Goal: Task Accomplishment & Management: Use online tool/utility

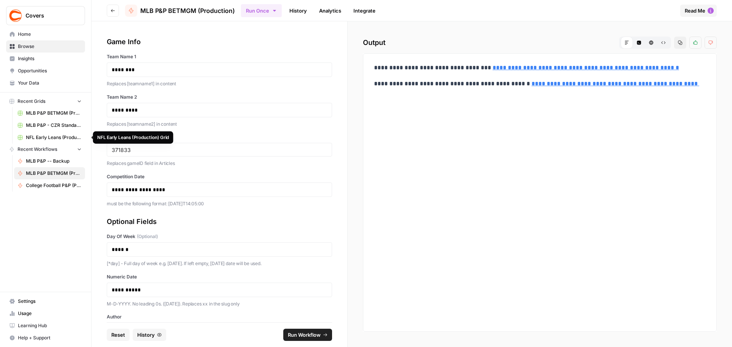
scroll to position [66, 0]
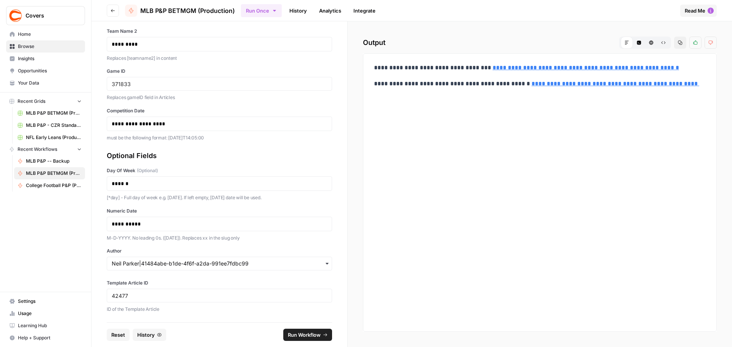
click at [113, 13] on button "Go back" at bounding box center [113, 11] width 12 height 12
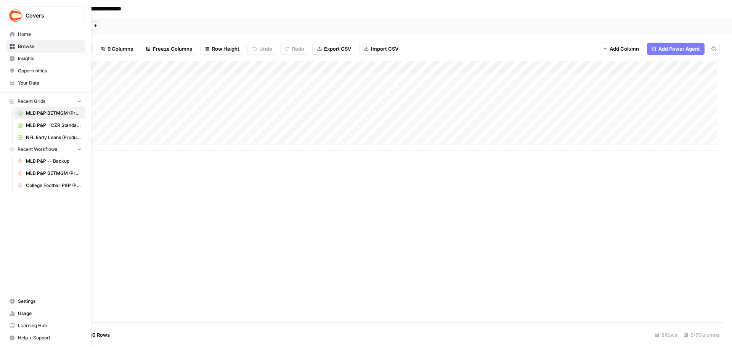
click at [23, 45] on span "Browse" at bounding box center [50, 46] width 64 height 7
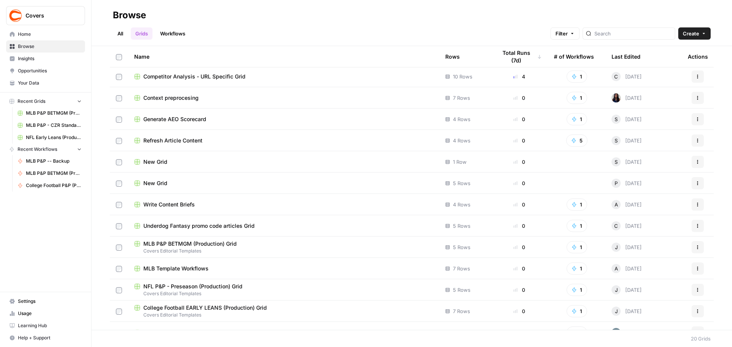
scroll to position [152, 0]
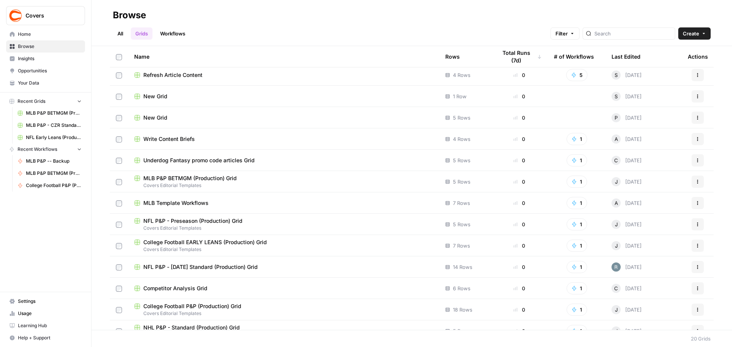
click at [216, 307] on span "College Football P&P (Production) Grid" at bounding box center [192, 307] width 98 height 8
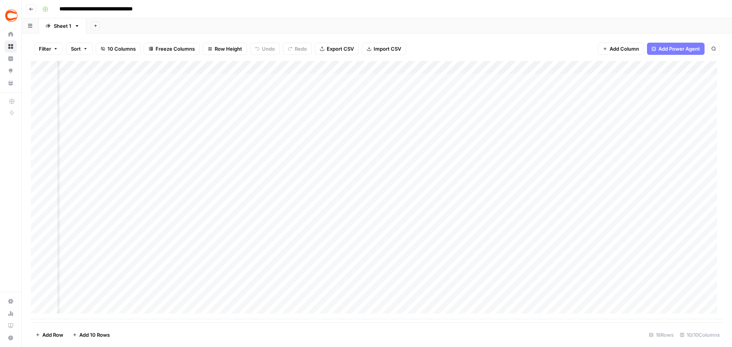
scroll to position [0, 63]
click at [504, 76] on div "Add Column" at bounding box center [377, 190] width 692 height 258
click at [81, 79] on div "Add Column" at bounding box center [377, 190] width 692 height 258
click at [107, 96] on div "Add Column" at bounding box center [377, 190] width 692 height 258
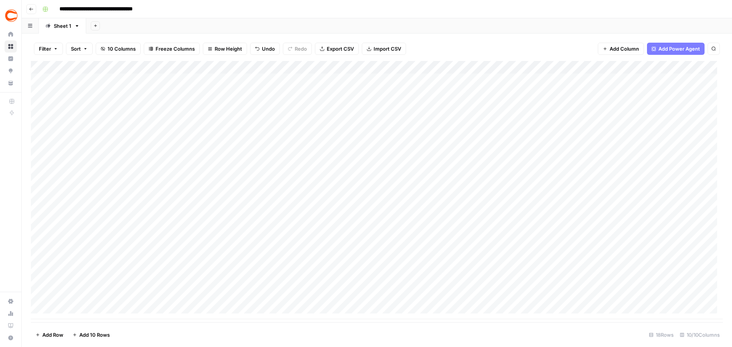
click at [101, 108] on div "Add Column" at bounding box center [377, 190] width 692 height 258
click at [80, 119] on div "Add Column" at bounding box center [377, 190] width 692 height 258
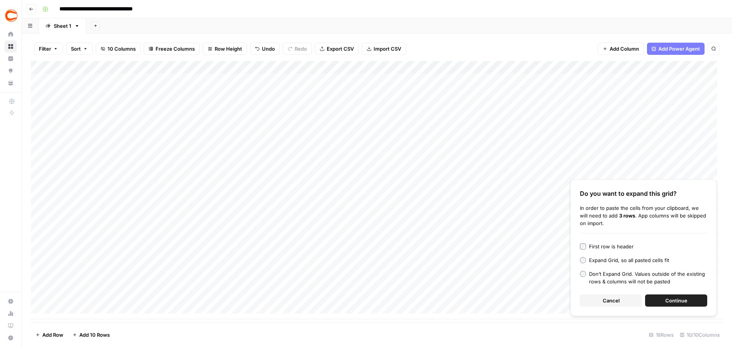
click at [679, 299] on span "Continue" at bounding box center [676, 301] width 22 height 8
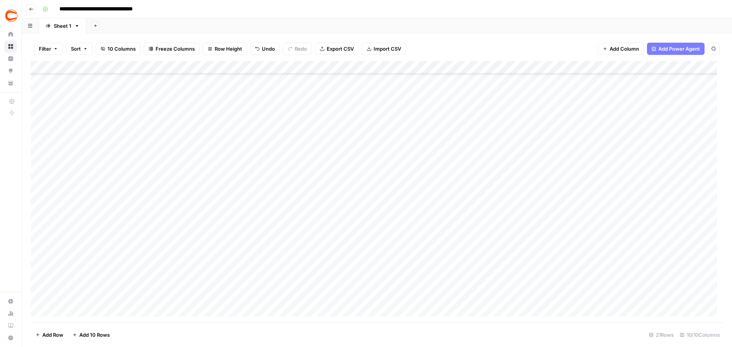
scroll to position [42, 0]
click at [554, 233] on div "Add Column" at bounding box center [377, 192] width 692 height 262
click at [492, 80] on div "Add Column" at bounding box center [377, 192] width 692 height 262
type input "rosal"
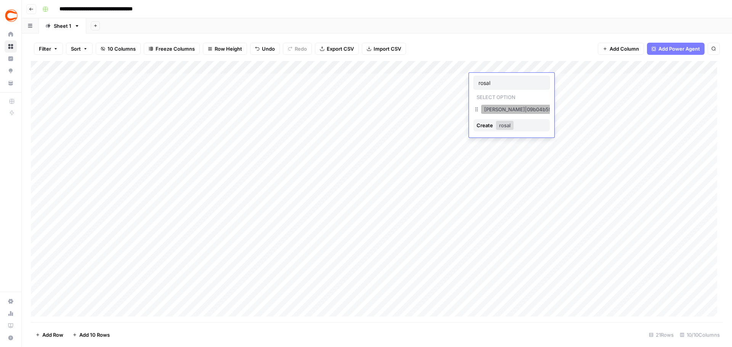
click at [497, 111] on button "[PERSON_NAME]|09b04b59-5bac-4944-8d67-e85276989805" at bounding box center [559, 109] width 156 height 9
click at [487, 96] on div "Add Column" at bounding box center [377, 192] width 692 height 262
type input "jd"
click at [491, 122] on button "[PERSON_NAME]|46e4e80e-b39d-49f8-a4b0-c9ead6bdd3f4" at bounding box center [558, 122] width 154 height 9
click at [489, 109] on div "Add Column" at bounding box center [377, 192] width 692 height 262
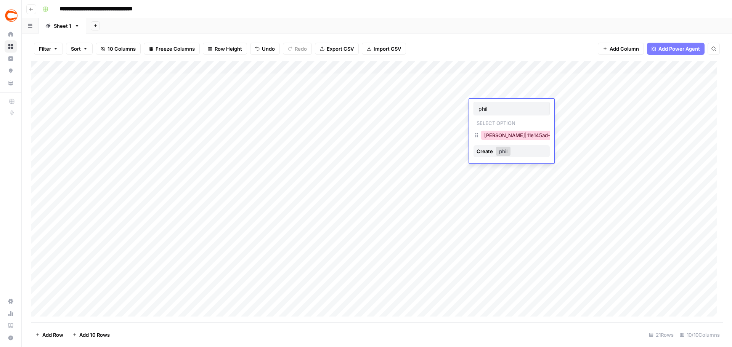
type input "phil"
click at [494, 135] on button "[PERSON_NAME]|11e145ad-26c1-458e-95f0-f0be3f756b11" at bounding box center [553, 135] width 145 height 9
click at [493, 122] on div "Add Column" at bounding box center [377, 192] width 692 height 262
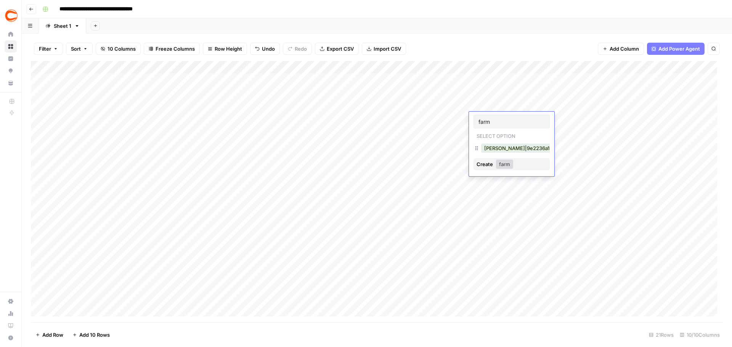
type input "farm"
click at [494, 150] on button "[PERSON_NAME]|9e2236a1-36c0-4a81-af09-6dde81193be3" at bounding box center [555, 148] width 149 height 9
click at [490, 131] on div "Add Column" at bounding box center [377, 192] width 692 height 262
type input "scim"
click at [491, 160] on button "[PERSON_NAME]|687eed54-692e-4d39-a838-45e92204d857" at bounding box center [559, 161] width 156 height 9
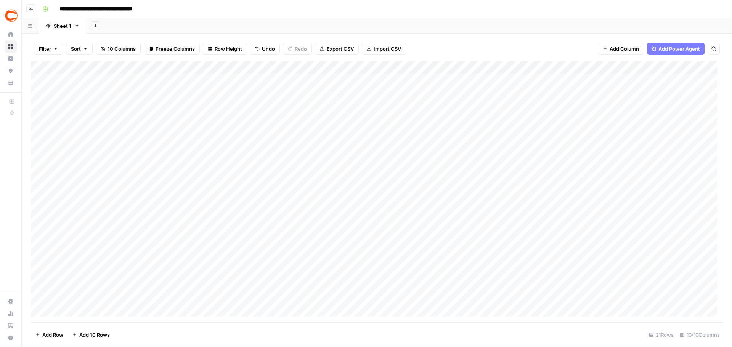
click at [491, 148] on div "Add Column" at bounding box center [377, 192] width 692 height 262
type input "cale"
click at [487, 172] on button "[PERSON_NAME]|2302875c-3bc9-4d27-8c39-94d834df49d2" at bounding box center [558, 174] width 155 height 9
click at [489, 156] on div "Add Column" at bounding box center [377, 192] width 692 height 262
type input "farm"
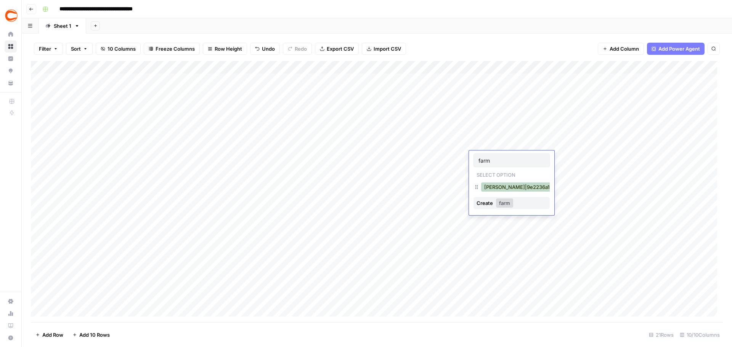
click at [494, 191] on button "[PERSON_NAME]|9e2236a1-36c0-4a81-af09-6dde81193be3" at bounding box center [555, 187] width 149 height 9
click at [491, 157] on div "Add Column" at bounding box center [377, 192] width 692 height 262
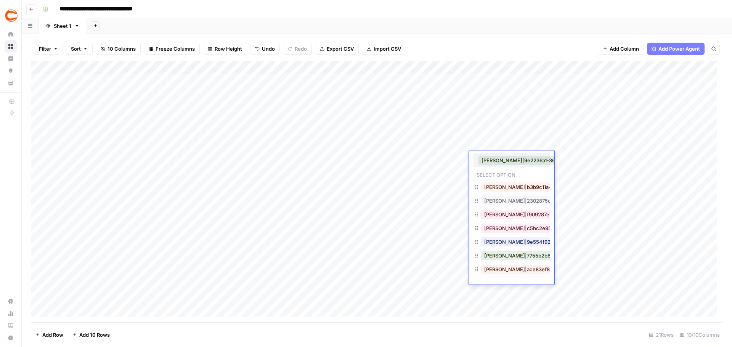
scroll to position [0, 72]
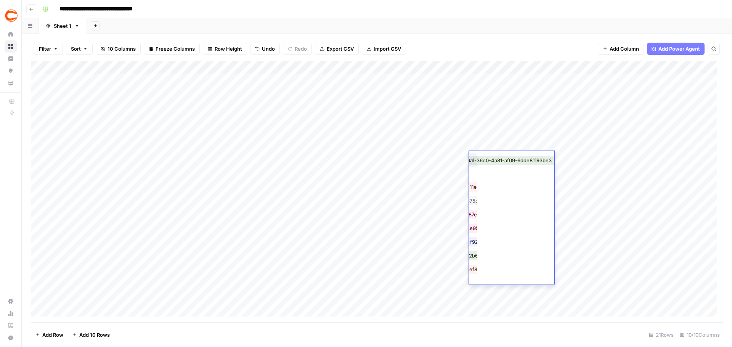
click at [454, 175] on div "Add Column" at bounding box center [377, 192] width 692 height 262
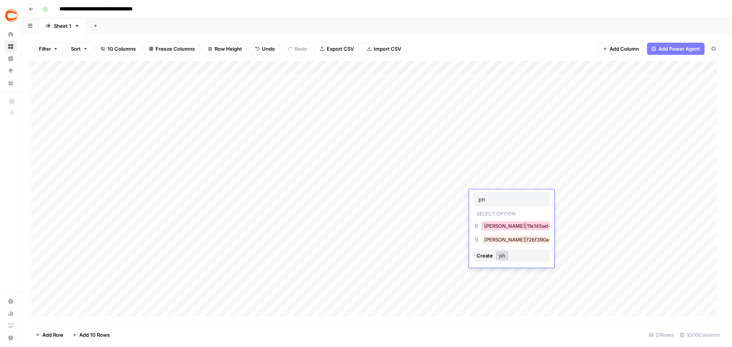
type input "ph"
click at [490, 225] on button "[PERSON_NAME]|11e145ad-26c1-458e-95f0-f0be3f756b11" at bounding box center [553, 225] width 145 height 9
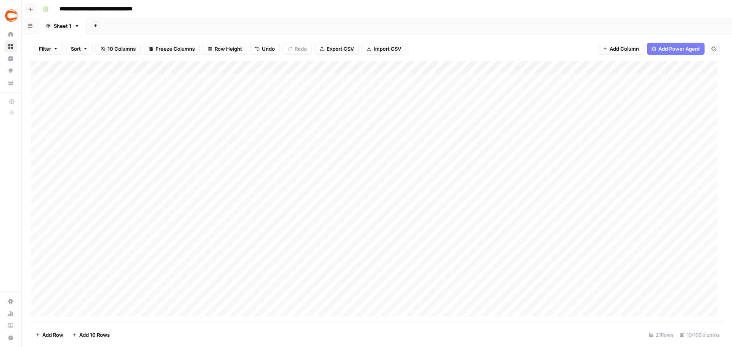
click at [487, 210] on div "Add Column" at bounding box center [377, 192] width 692 height 262
type input "jd"
click at [494, 237] on button "[PERSON_NAME]|46e4e80e-b39d-49f8-a4b0-c9ead6bdd3f4" at bounding box center [558, 238] width 154 height 9
click at [484, 224] on div "Add Column" at bounding box center [377, 192] width 692 height 262
type input "farm"
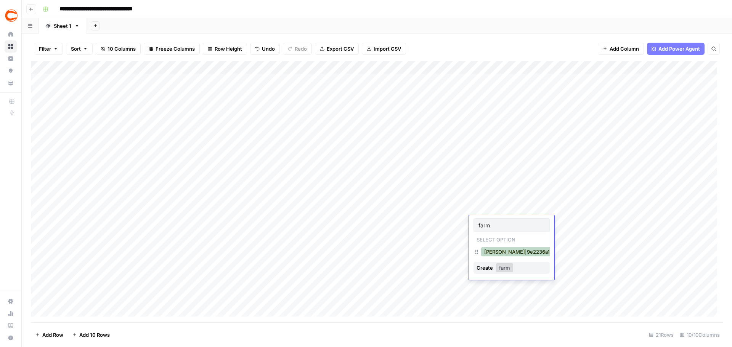
click at [490, 252] on button "[PERSON_NAME]|9e2236a1-36c0-4a81-af09-6dde81193be3" at bounding box center [555, 251] width 149 height 9
click at [486, 242] on div "Add Column" at bounding box center [377, 192] width 692 height 262
click at [485, 235] on div "Add Column" at bounding box center [377, 192] width 692 height 262
type input "hat"
click at [490, 268] on button "[PERSON_NAME]|7755b2b6-1794-4b5d-a818-5dbf8e00acc6" at bounding box center [556, 264] width 151 height 9
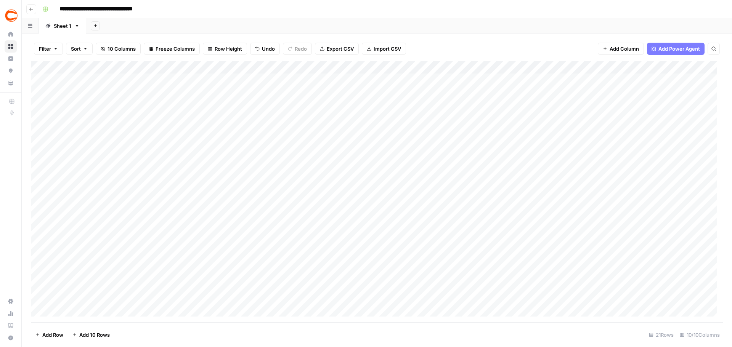
click at [486, 250] on div "Add Column" at bounding box center [377, 192] width 692 height 262
type input "[PERSON_NAME]"
click at [489, 266] on button "[PERSON_NAME]|c5bd521d-495c-4c91-b7e1-78737e2d0d89" at bounding box center [556, 264] width 151 height 9
click at [486, 250] on div "Add Column" at bounding box center [377, 192] width 692 height 262
type input "hat"
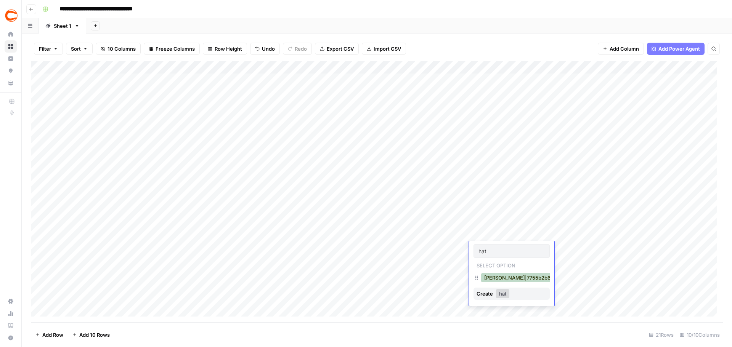
click at [491, 277] on button "[PERSON_NAME]|7755b2b6-1794-4b5d-a818-5dbf8e00acc6" at bounding box center [556, 277] width 151 height 9
click at [490, 263] on div "Add Column" at bounding box center [377, 192] width 692 height 262
type input "farm"
click at [489, 289] on button "[PERSON_NAME]|9e2236a1-36c0-4a81-af09-6dde81193be3" at bounding box center [555, 290] width 149 height 9
click at [487, 274] on div "Add Column" at bounding box center [377, 192] width 692 height 262
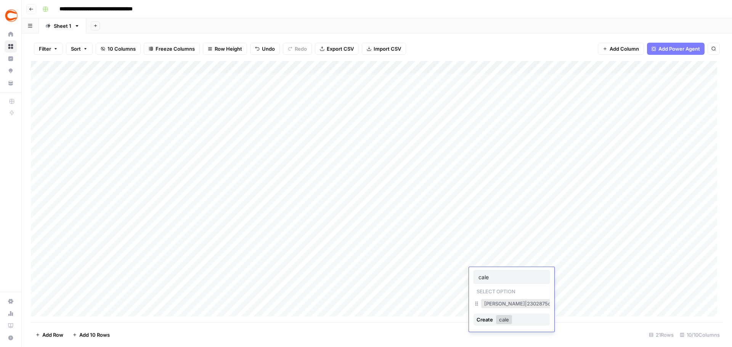
type input "cale"
click at [487, 301] on button "[PERSON_NAME]|2302875c-3bc9-4d27-8c39-94d834df49d2" at bounding box center [558, 303] width 155 height 9
click at [487, 287] on div "Add Column" at bounding box center [377, 192] width 692 height 262
type input "jd"
click at [490, 308] on div "jd Select option [PERSON_NAME]|b3b9c11a-aa58-42da-a776-106d53176e2f [PERSON_NAM…" at bounding box center [511, 312] width 85 height 65
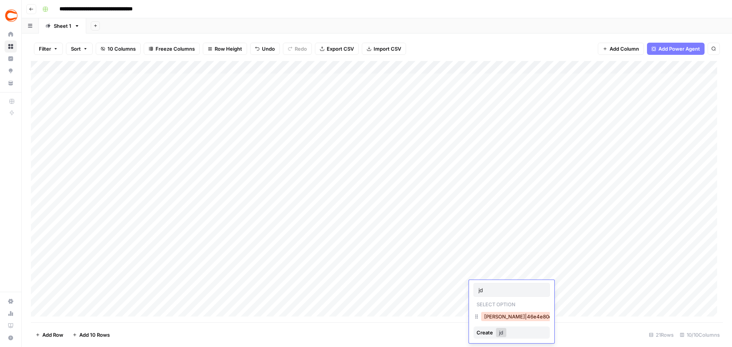
click at [490, 314] on button "[PERSON_NAME]|46e4e80e-b39d-49f8-a4b0-c9ead6bdd3f4" at bounding box center [558, 316] width 154 height 9
click at [511, 302] on div "Add Column" at bounding box center [377, 192] width 692 height 262
type input "enc"
click at [488, 331] on button "[PERSON_NAME]|8a9d0a8b-94db-4176-b299-c8ac2ccc85f5" at bounding box center [557, 329] width 152 height 9
click at [486, 313] on div "Add Column" at bounding box center [377, 192] width 692 height 262
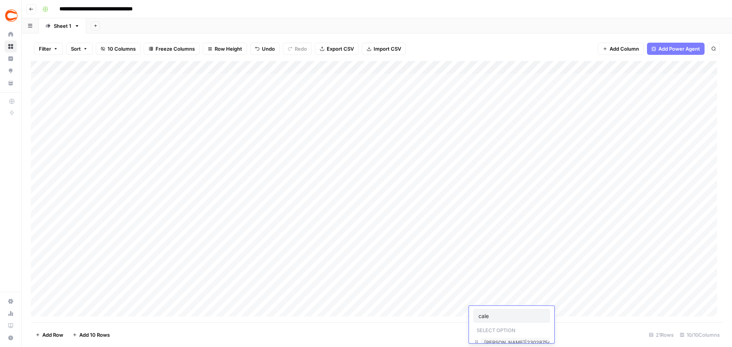
type input "cale"
click at [493, 340] on button "[PERSON_NAME]|2302875c-3bc9-4d27-8c39-94d834df49d2" at bounding box center [558, 342] width 155 height 9
click at [480, 286] on div "Add Column" at bounding box center [377, 192] width 692 height 262
type input "[PERSON_NAME]"
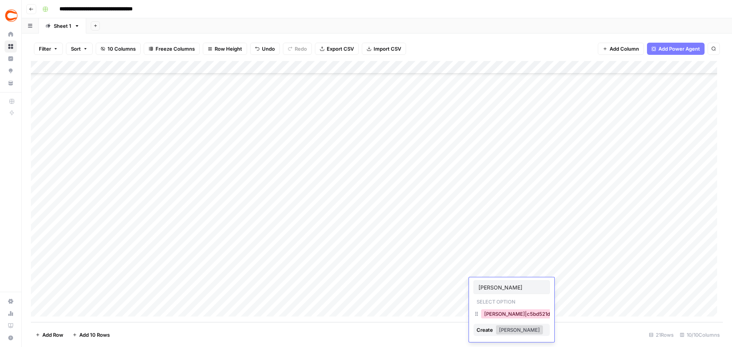
click at [494, 312] on button "[PERSON_NAME]|c5bd521d-495c-4c91-b7e1-78737e2d0d89" at bounding box center [556, 314] width 151 height 9
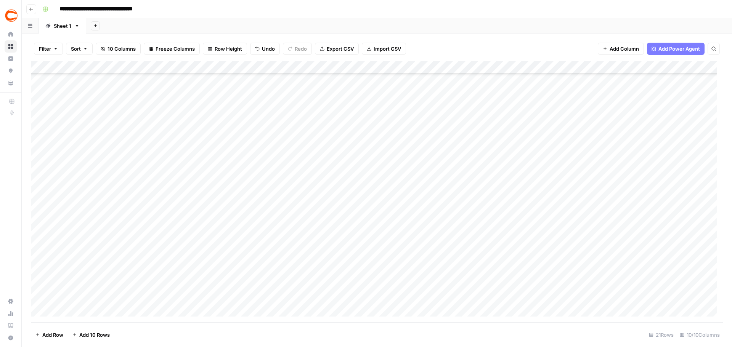
click at [495, 303] on div "Add Column" at bounding box center [377, 192] width 692 height 262
type input "phil"
click at [506, 327] on button "[PERSON_NAME]|11e145ad-26c1-458e-95f0-f0be3f756b11" at bounding box center [553, 327] width 145 height 9
click at [668, 65] on div "Add Column" at bounding box center [377, 192] width 692 height 262
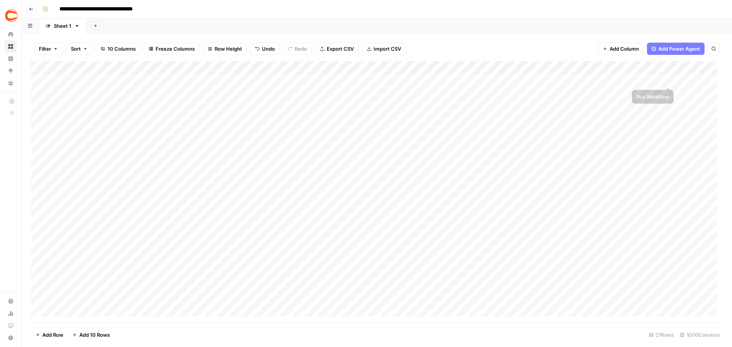
click at [668, 69] on div "Add Column" at bounding box center [377, 192] width 692 height 262
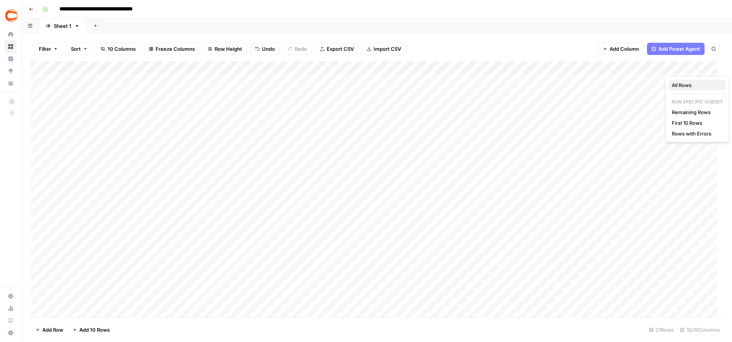
click at [680, 87] on span "All Rows" at bounding box center [696, 85] width 48 height 8
